Goal: Check status: Check status

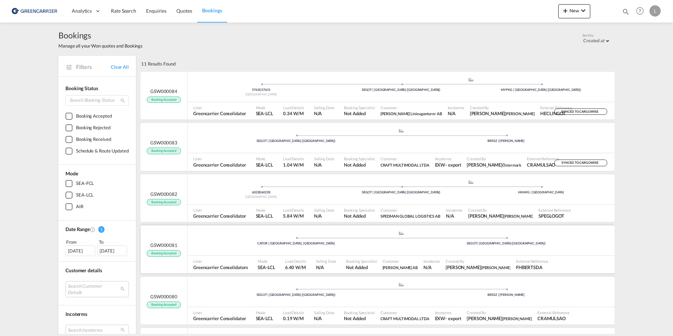
scroll to position [35, 0]
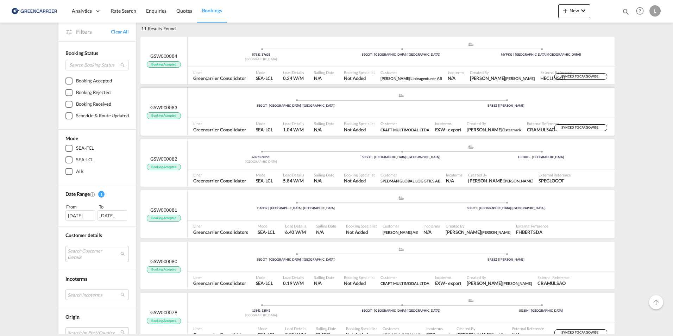
click at [369, 126] on span "Not Added" at bounding box center [359, 129] width 31 height 6
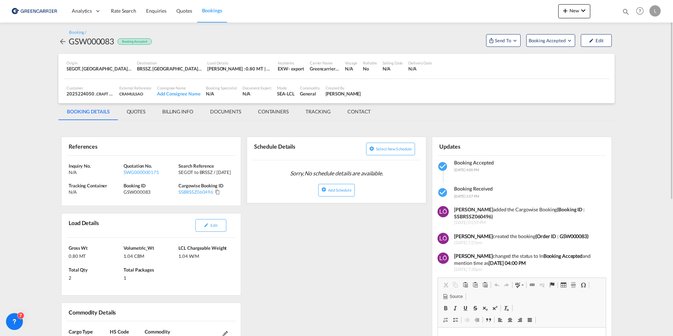
scroll to position [106, 0]
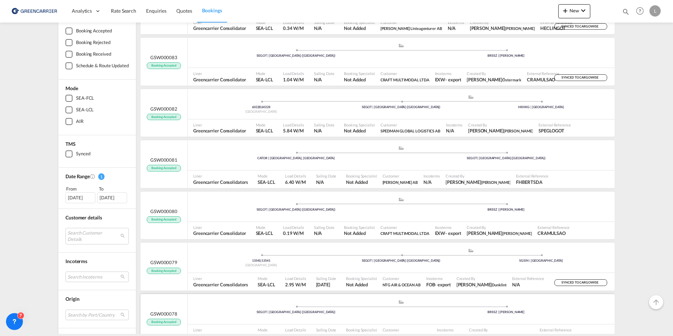
scroll to position [176, 0]
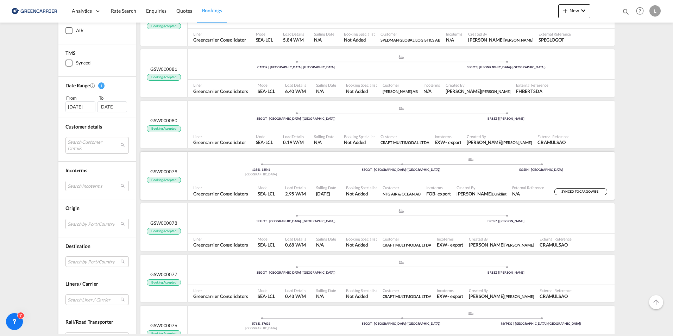
click at [353, 179] on div "13541 | 13541 Sweden .a{fill:#aaa8ad;} .a{fill:#aaa8ad;} SEGOT | [GEOGRAPHIC_DA…" at bounding box center [401, 168] width 427 height 23
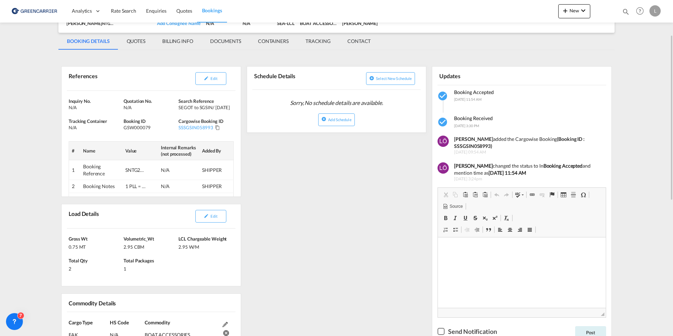
scroll to position [141, 0]
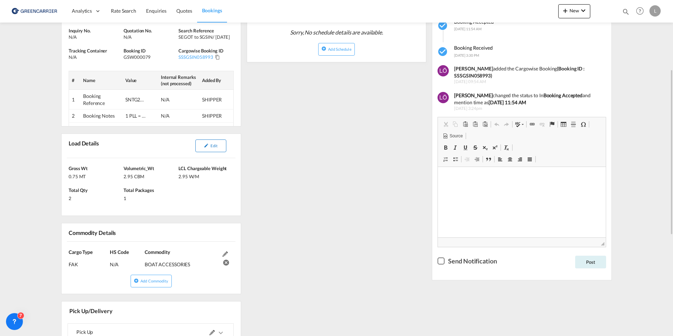
click at [213, 146] on span "Edit" at bounding box center [214, 145] width 7 height 5
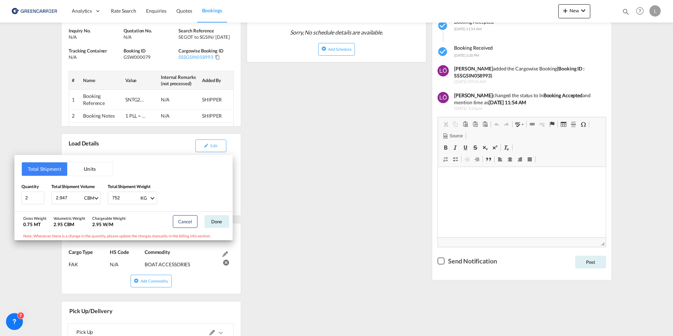
click at [297, 171] on div "Total Shipment Units Quantity 2 Total Shipment Volume 2.947 CBM CBM CFT Total S…" at bounding box center [336, 168] width 673 height 336
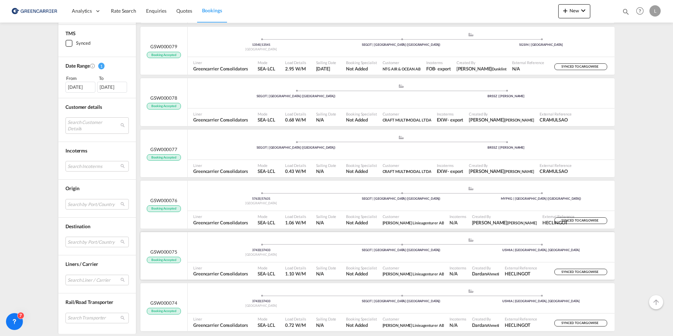
scroll to position [302, 0]
click at [278, 215] on div "Mode SEA-LCL" at bounding box center [268, 219] width 27 height 18
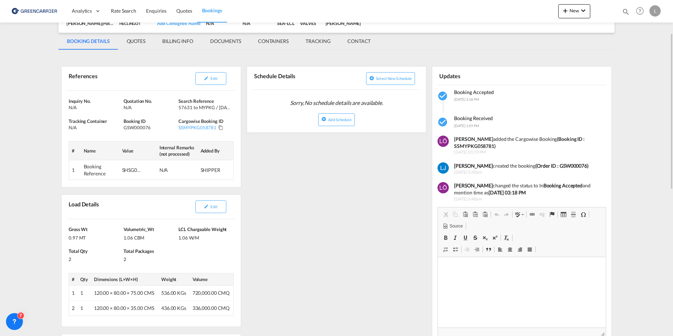
scroll to position [106, 0]
